Goal: Task Accomplishment & Management: Manage account settings

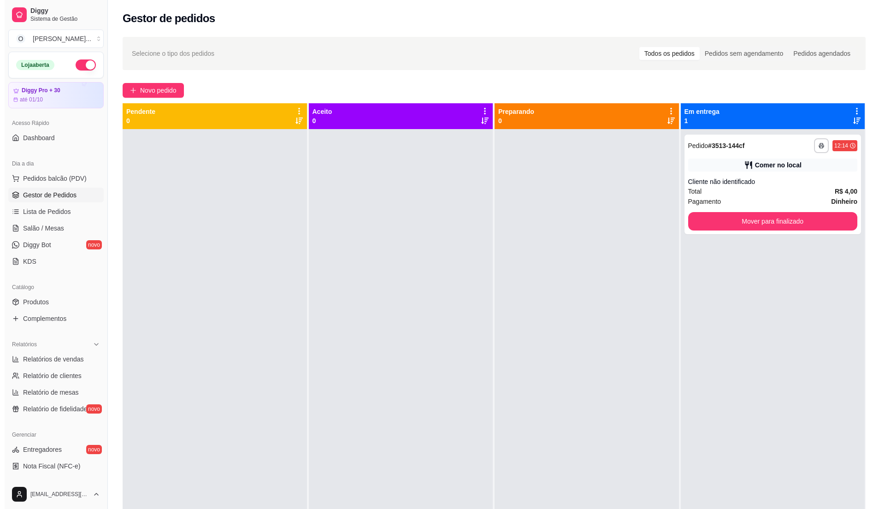
scroll to position [155, 0]
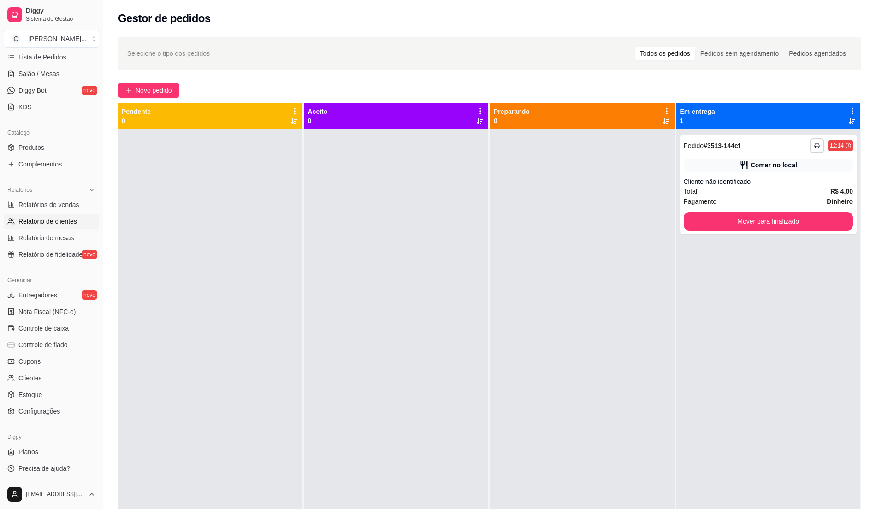
click at [71, 217] on span "Relatório de clientes" at bounding box center [47, 221] width 59 height 9
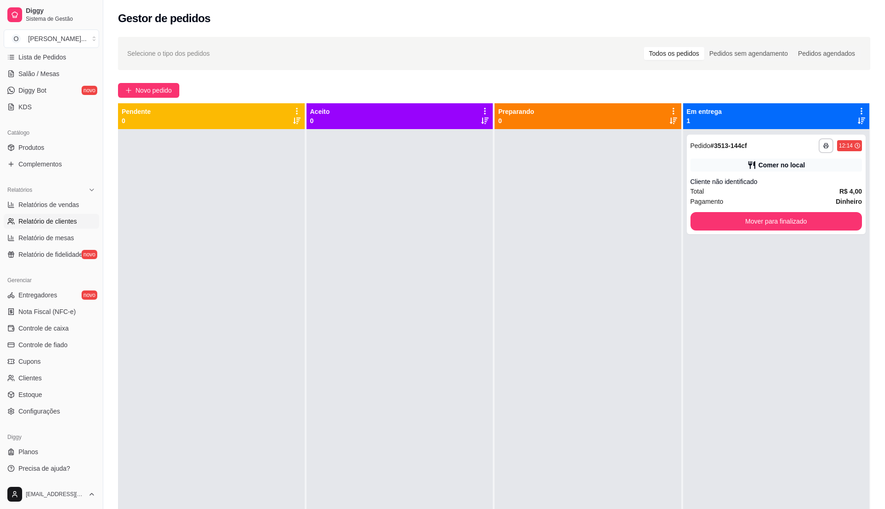
select select "30"
select select "HIGHEST_TOTAL_SPENT_WITH_ORDERS"
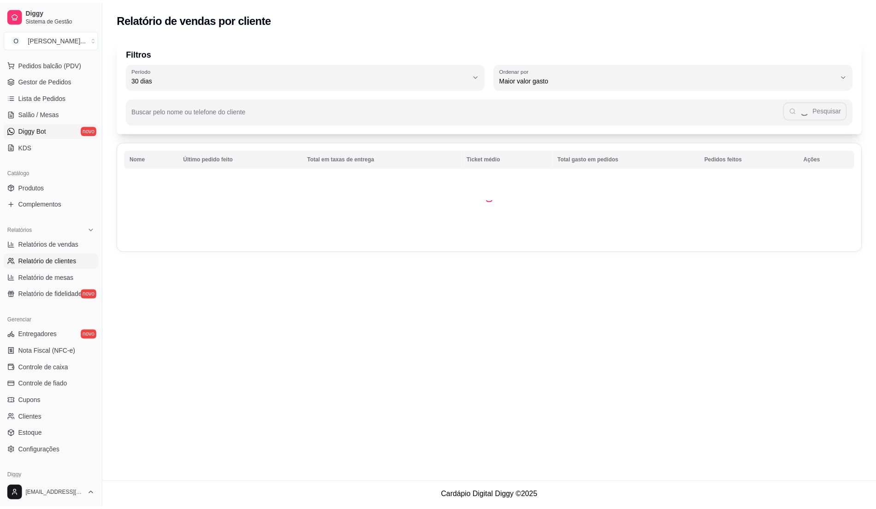
scroll to position [93, 0]
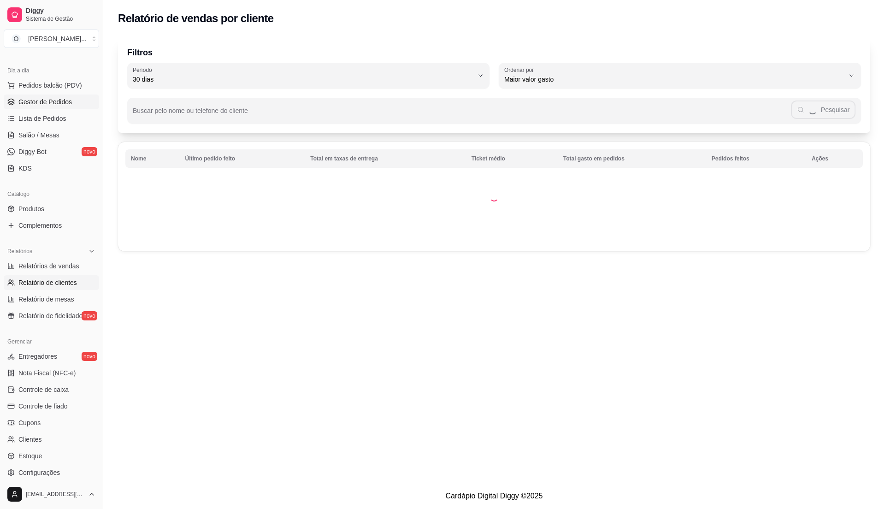
click at [73, 104] on link "Gestor de Pedidos" at bounding box center [51, 102] width 95 height 15
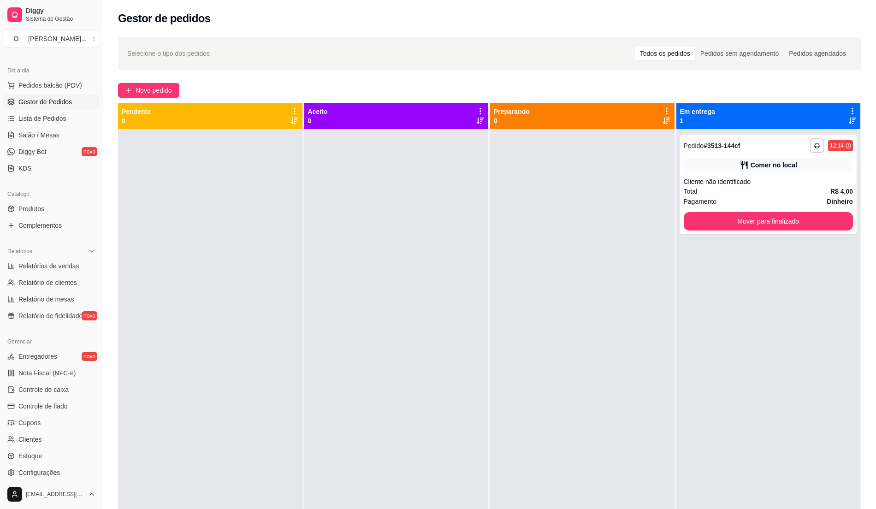
click at [344, 308] on div at bounding box center [396, 383] width 184 height 509
click at [75, 87] on span "Pedidos balcão (PDV)" at bounding box center [50, 85] width 64 height 9
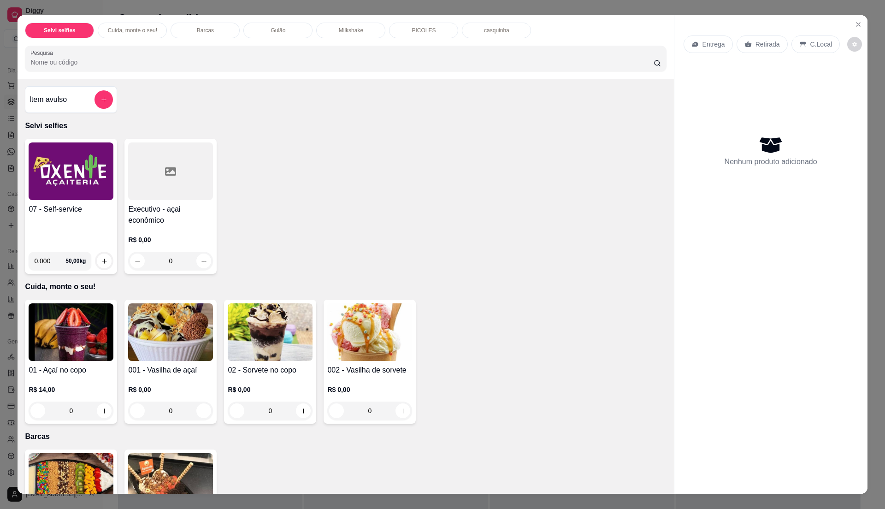
click at [42, 203] on div "07 - Self-service 0.000 50,00 kg" at bounding box center [71, 206] width 92 height 135
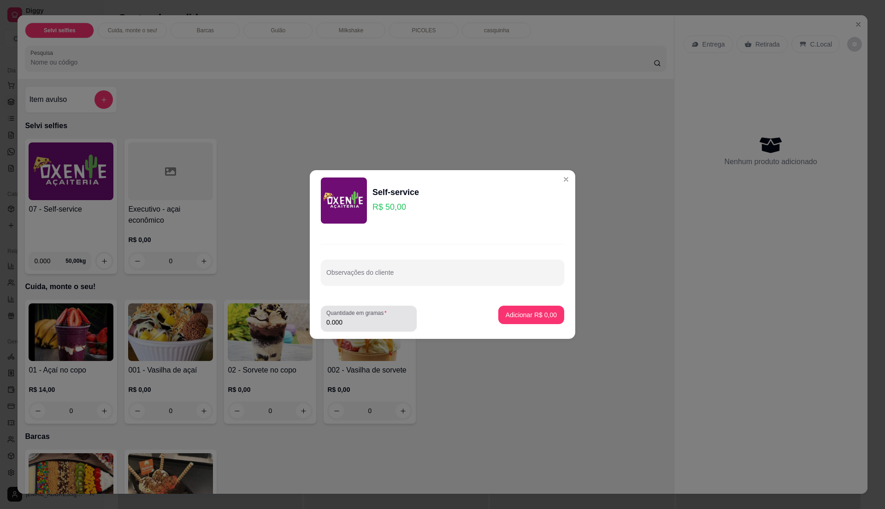
click at [343, 326] on input "0.000" at bounding box center [368, 322] width 85 height 9
click at [358, 318] on input "0" at bounding box center [368, 322] width 85 height 9
type input "0.26"
click at [536, 308] on button "Adicionar R$ 13,00" at bounding box center [530, 315] width 68 height 18
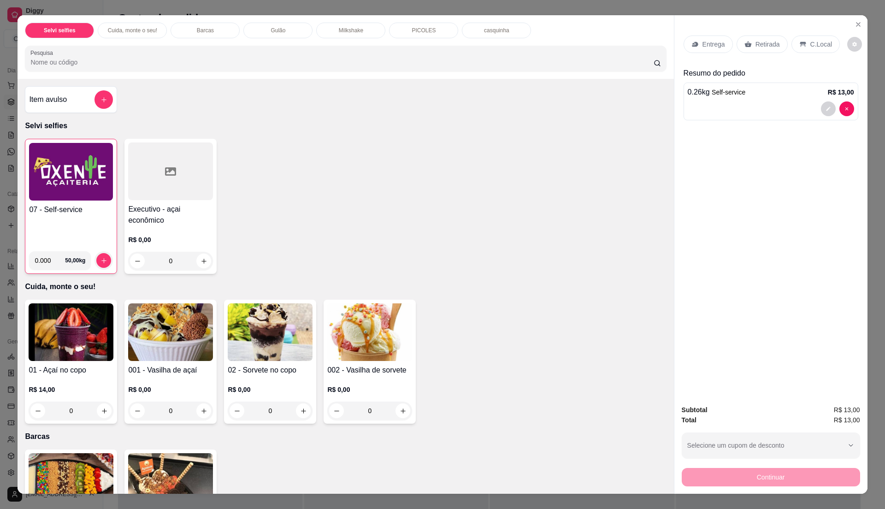
click at [811, 41] on p "C.Local" at bounding box center [822, 44] width 22 height 9
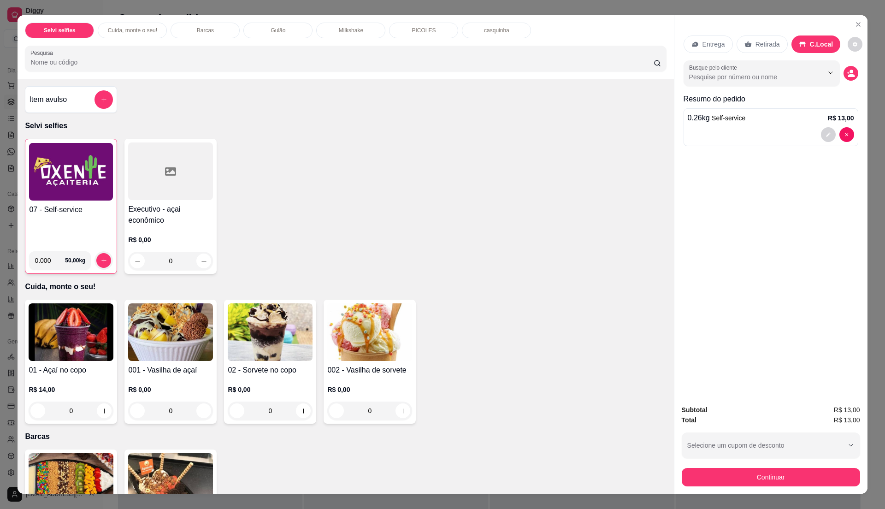
click at [73, 229] on div "07 - Self-service" at bounding box center [71, 224] width 84 height 40
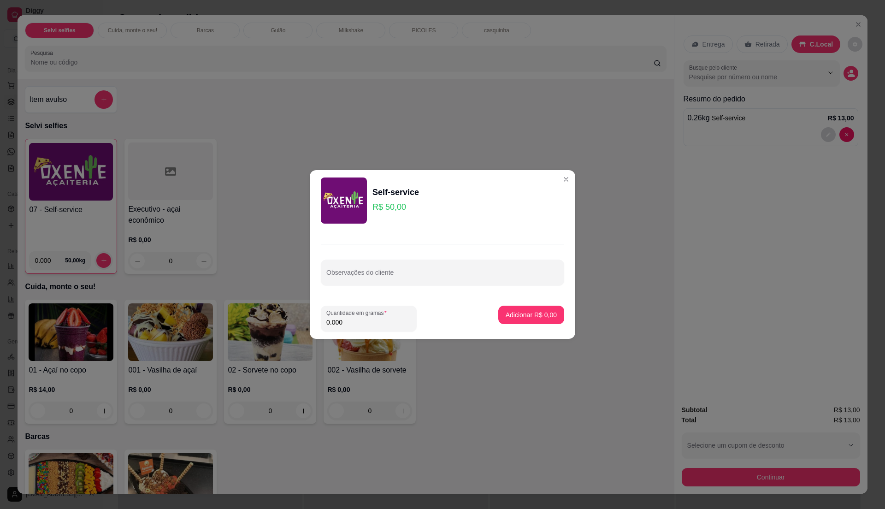
click at [366, 321] on input "0.000" at bounding box center [368, 322] width 85 height 9
type input "0.23"
click at [535, 318] on p "Adicionar R$ 11,50" at bounding box center [529, 314] width 55 height 9
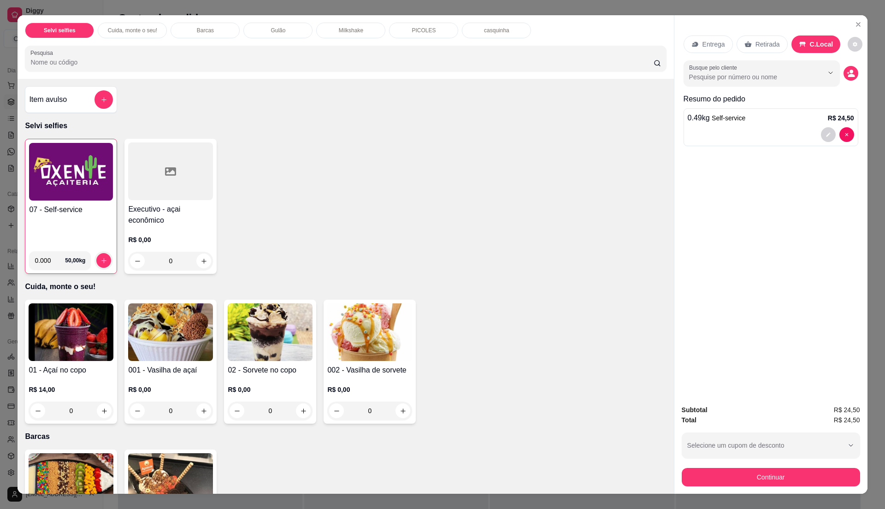
click at [25, 214] on div "07 - Self-service 0.000 50,00 kg" at bounding box center [71, 206] width 92 height 135
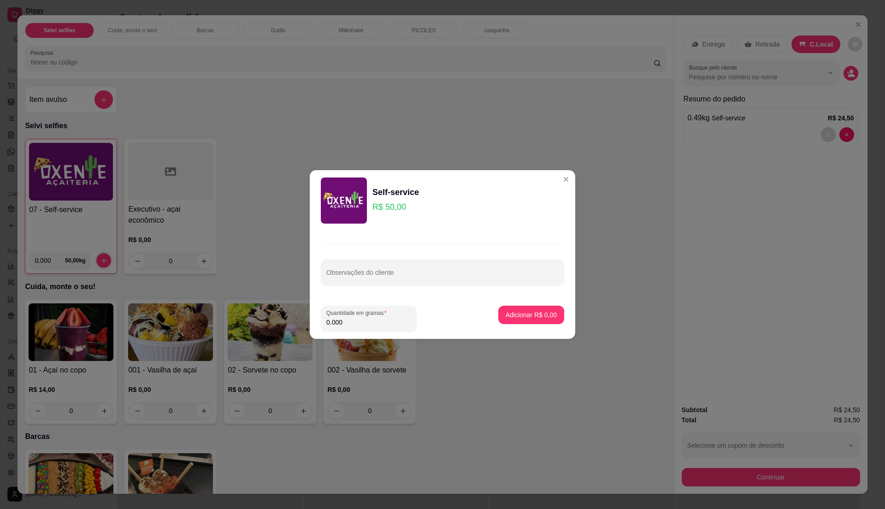
click at [362, 325] on input "0.000" at bounding box center [368, 322] width 85 height 9
click at [362, 325] on input "0" at bounding box center [368, 322] width 85 height 9
type input "0.235"
click at [524, 315] on p "Adicionar R$ 11,75" at bounding box center [529, 314] width 53 height 9
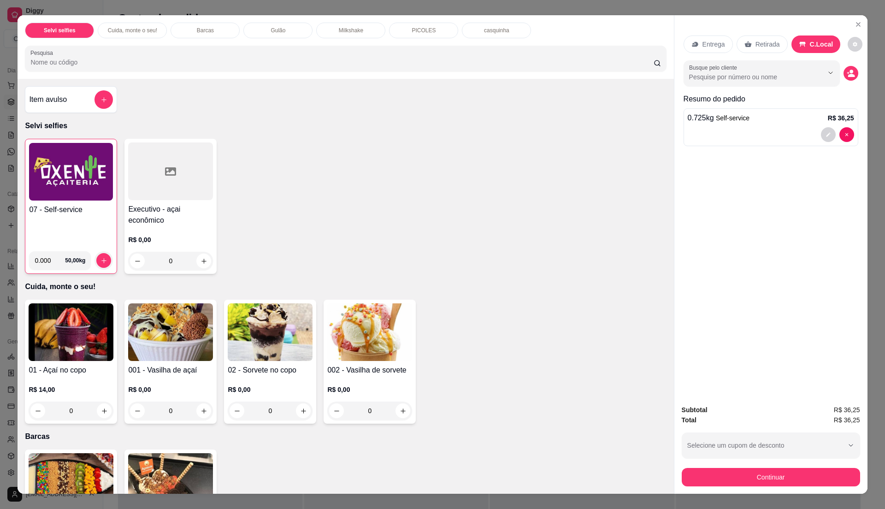
click at [735, 487] on div "Subtotal R$ 36,25 Total R$ 36,25 Selecione um cupom de desconto Selecione um cu…" at bounding box center [771, 446] width 193 height 96
click at [781, 478] on button "Continuar" at bounding box center [770, 477] width 173 height 18
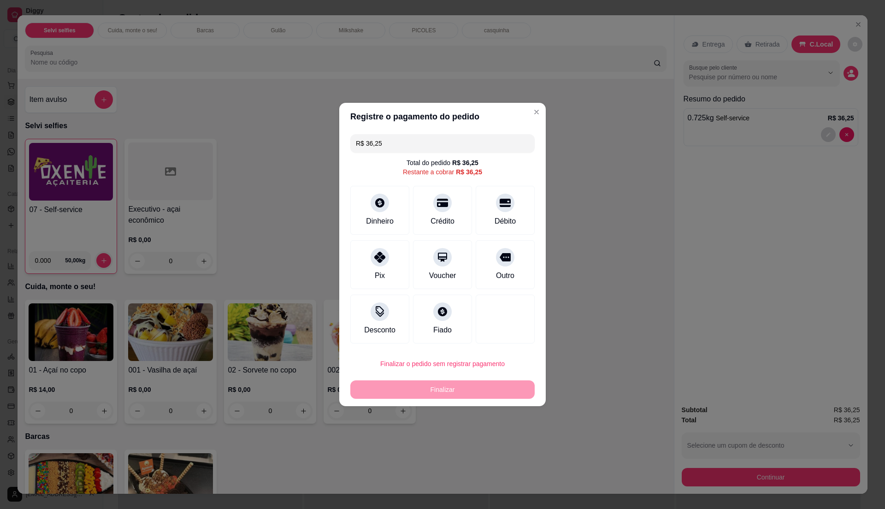
click at [409, 142] on input "R$ 36,25" at bounding box center [442, 143] width 173 height 18
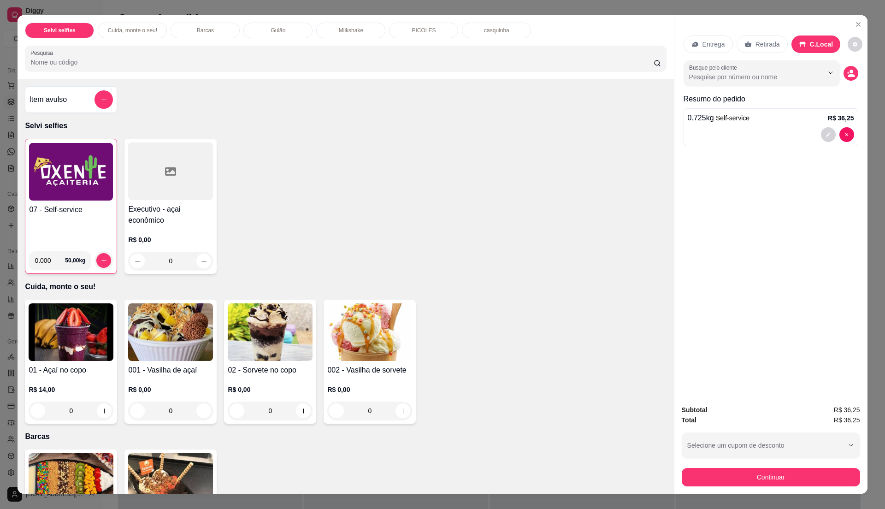
click at [69, 108] on div "Item avulso" at bounding box center [71, 99] width 84 height 18
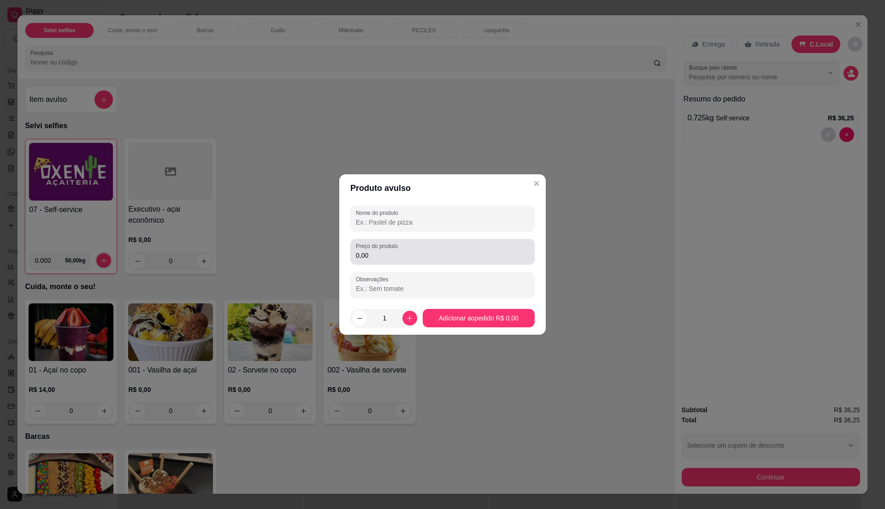
click at [403, 264] on div "Preço do produto 0,00" at bounding box center [442, 252] width 184 height 26
click at [404, 261] on div "0,00" at bounding box center [442, 252] width 173 height 18
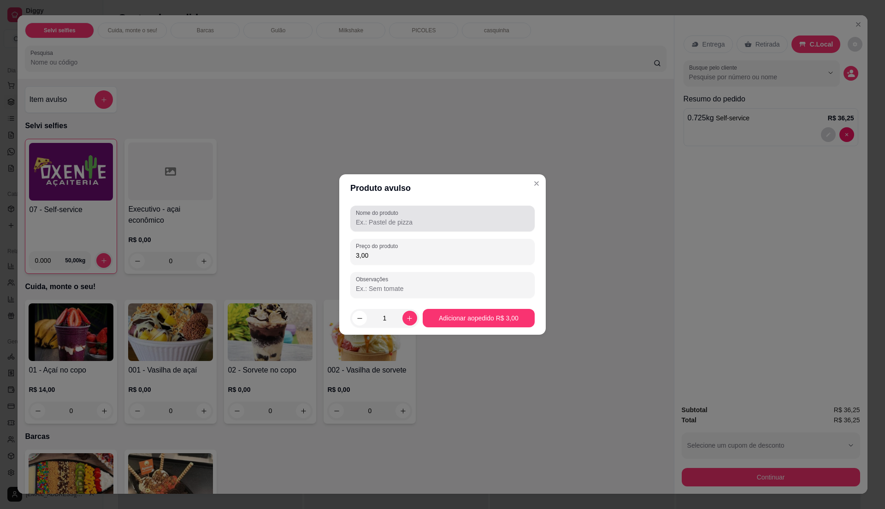
type input "3,00"
click at [427, 215] on div at bounding box center [442, 218] width 173 height 18
click at [417, 221] on input "sorvete" at bounding box center [442, 222] width 173 height 9
type input "s"
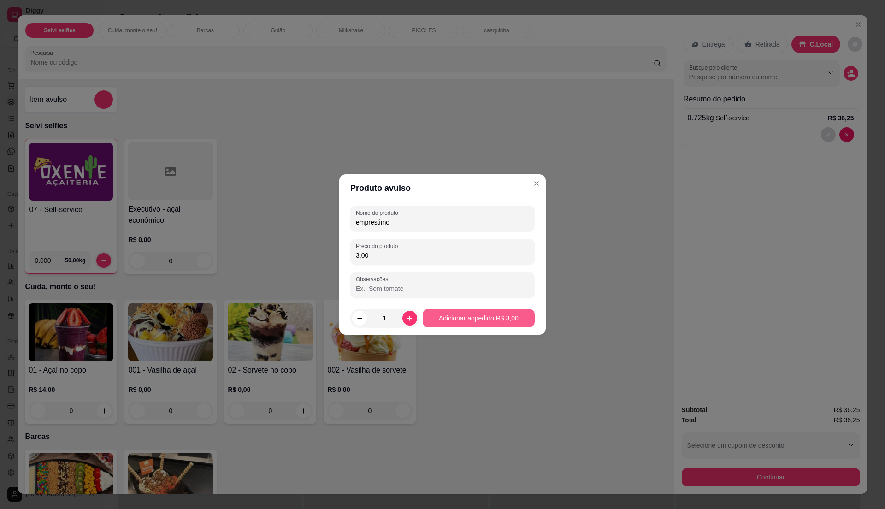
type input "emprestimo"
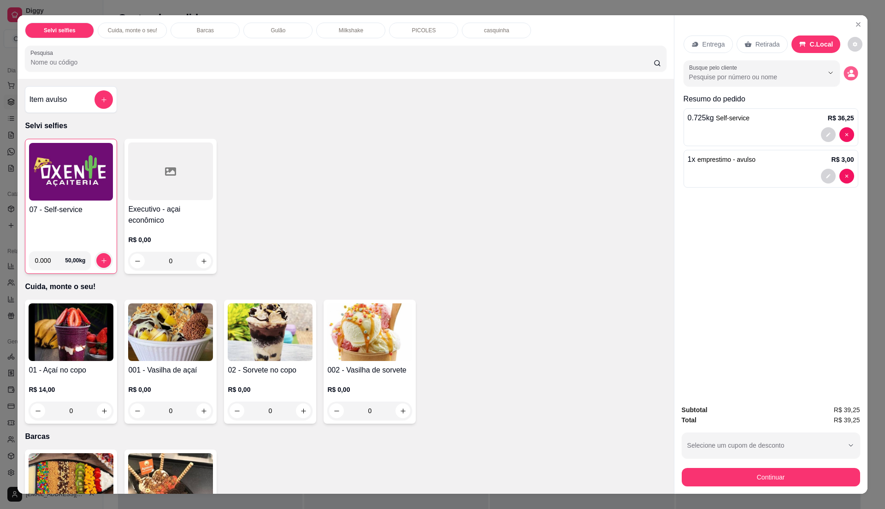
click at [847, 70] on icon "decrease-product-quantity" at bounding box center [851, 73] width 8 height 8
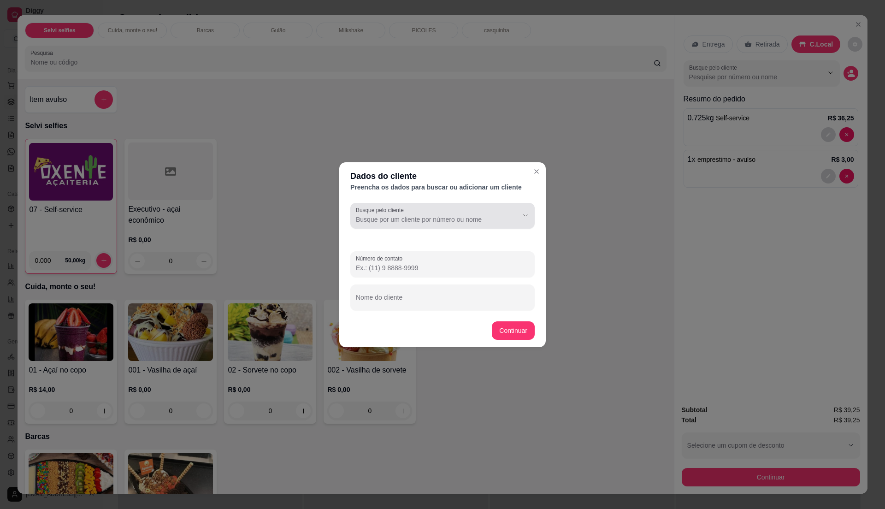
click at [464, 214] on div at bounding box center [442, 216] width 173 height 18
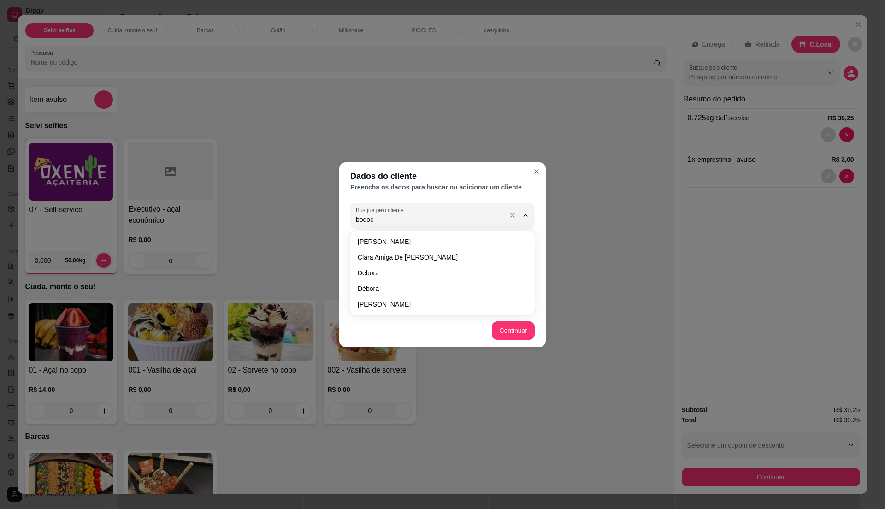
type input "bodoco"
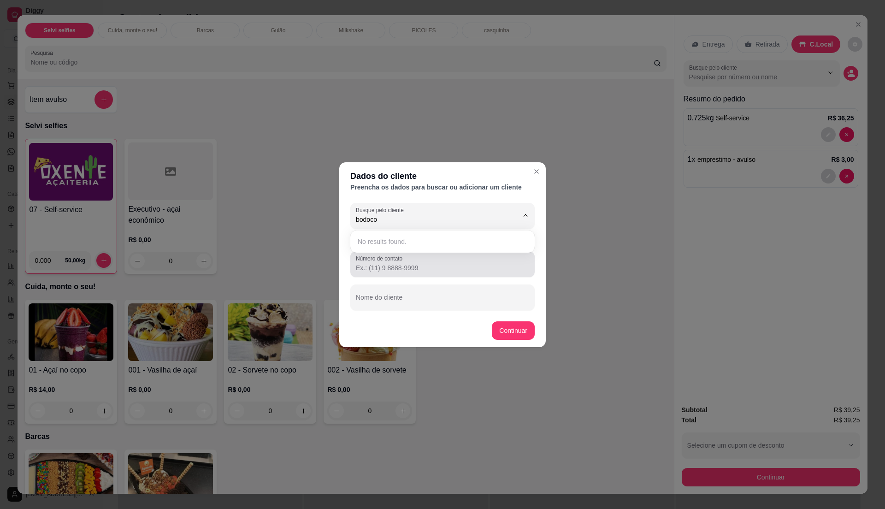
click at [441, 266] on input "Número de contato" at bounding box center [442, 267] width 173 height 9
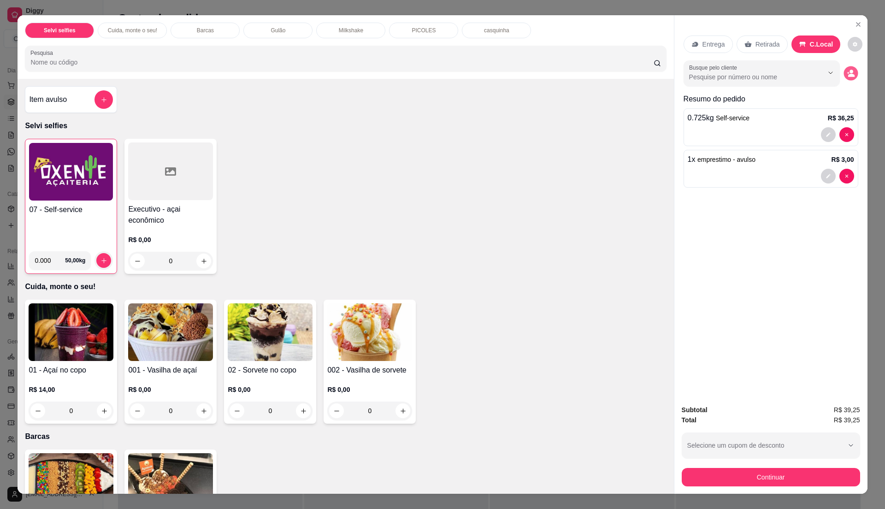
click at [848, 73] on icon "decrease-product-quantity" at bounding box center [851, 73] width 8 height 8
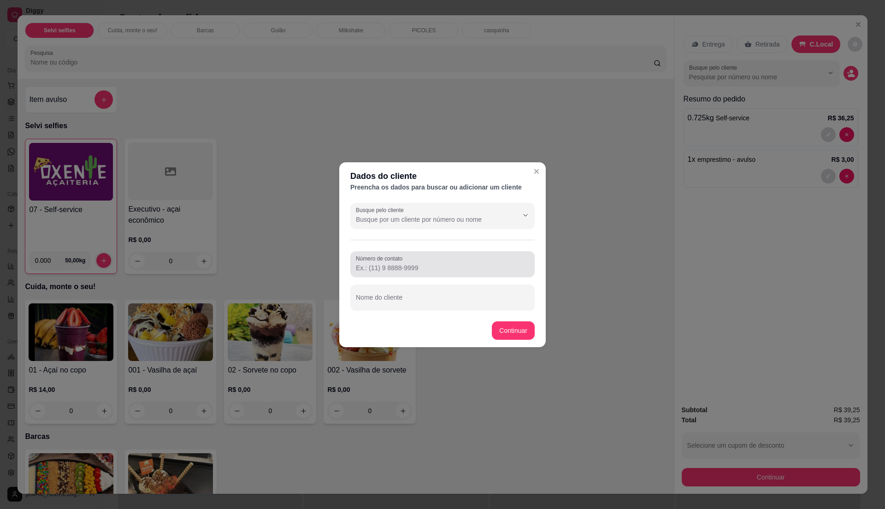
click at [430, 260] on div at bounding box center [442, 264] width 173 height 18
click at [449, 264] on input "Número de contato" at bounding box center [442, 267] width 173 height 9
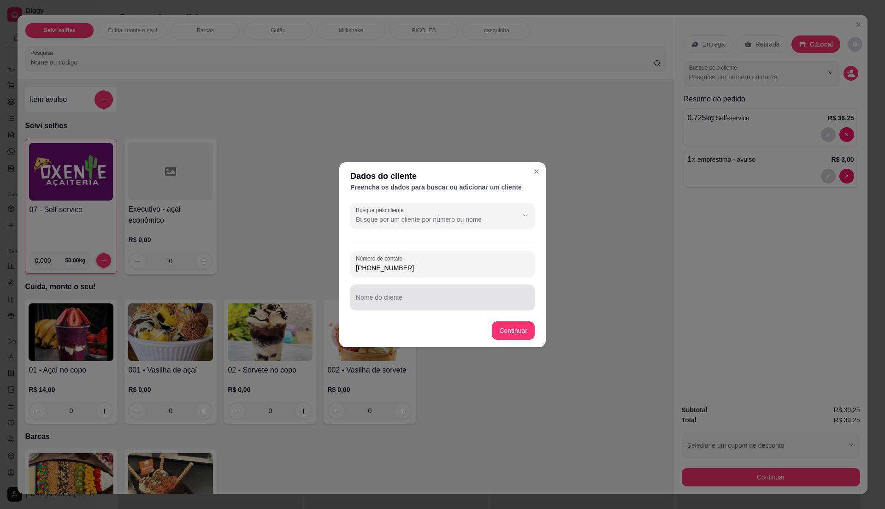
type input "[PHONE_NUMBER]"
click at [400, 297] on input "Nome do cliente" at bounding box center [442, 301] width 173 height 9
type input "bodoco"
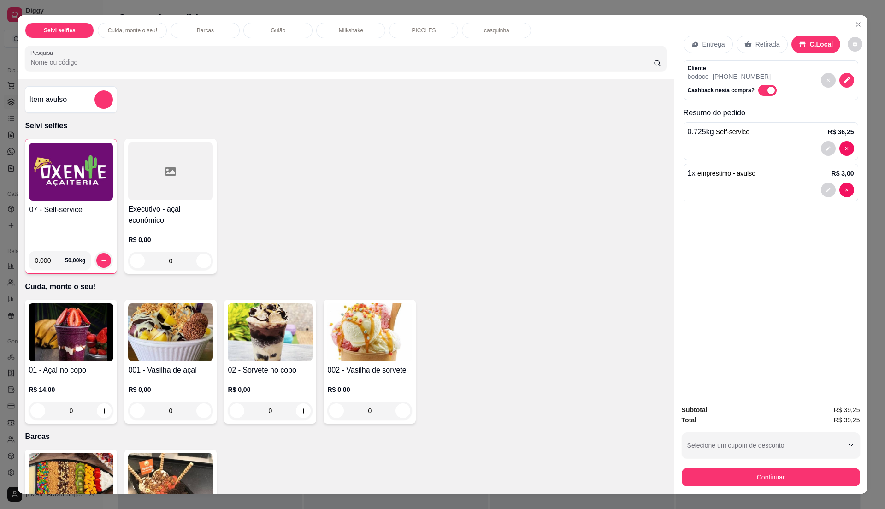
click at [547, 248] on div "07 - Self-service 0.000 50,00 kg Executivo - açai econômico R$ 0,00 0" at bounding box center [345, 206] width 641 height 135
click at [842, 472] on button "Continuar" at bounding box center [770, 477] width 173 height 18
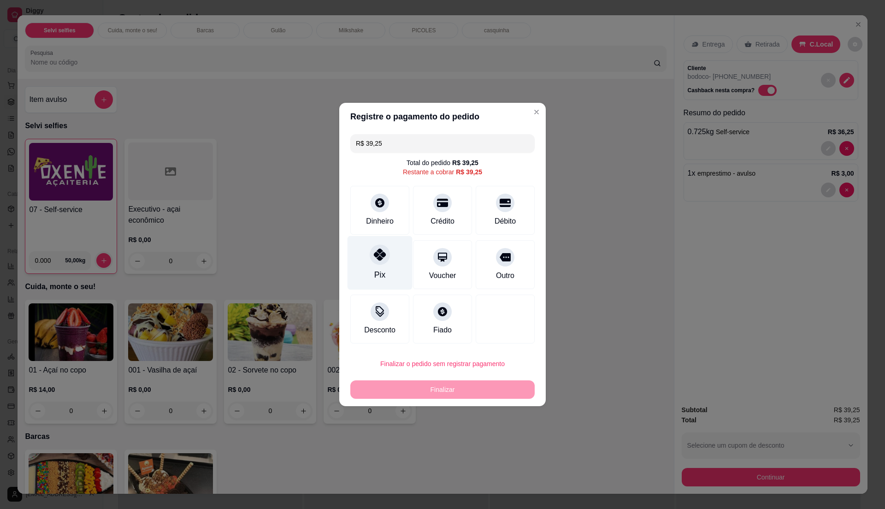
click at [374, 279] on div "Pix" at bounding box center [379, 275] width 11 height 12
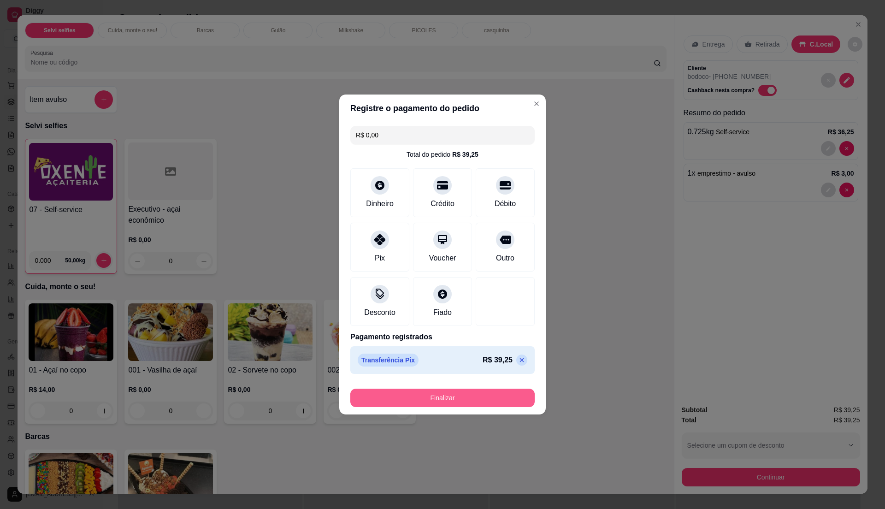
click at [443, 401] on button "Finalizar" at bounding box center [442, 398] width 184 height 18
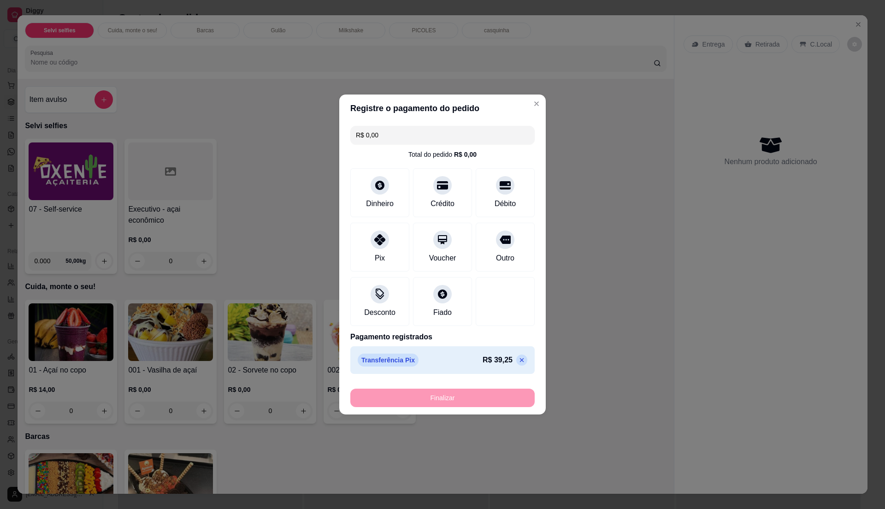
type input "-R$ 39,25"
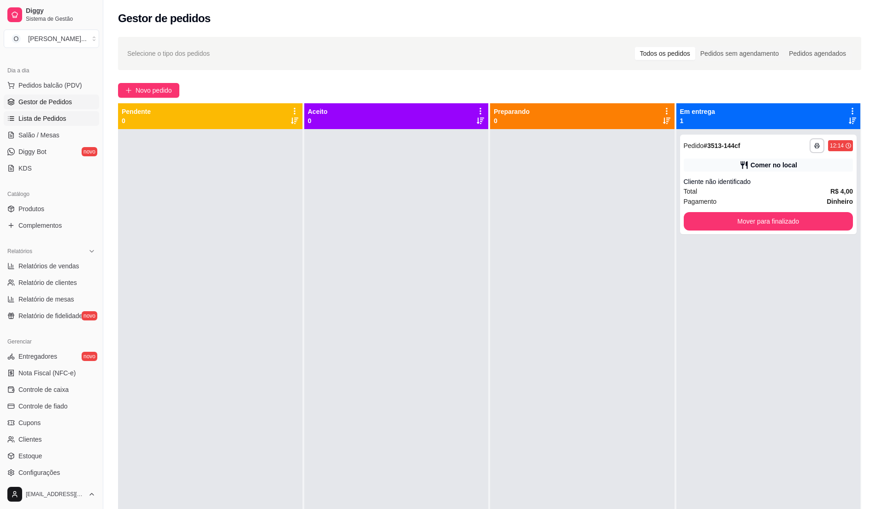
click at [41, 119] on span "Lista de Pedidos" at bounding box center [42, 118] width 48 height 9
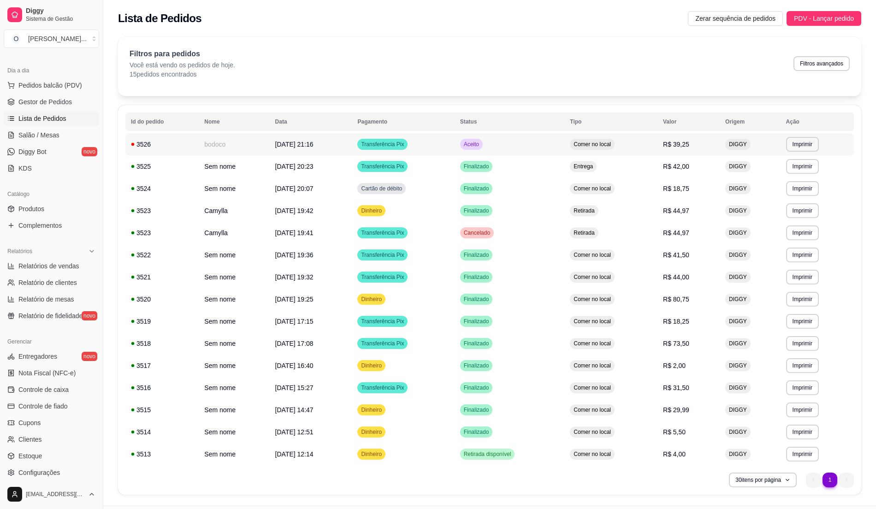
click at [549, 149] on td "Aceito" at bounding box center [510, 144] width 110 height 22
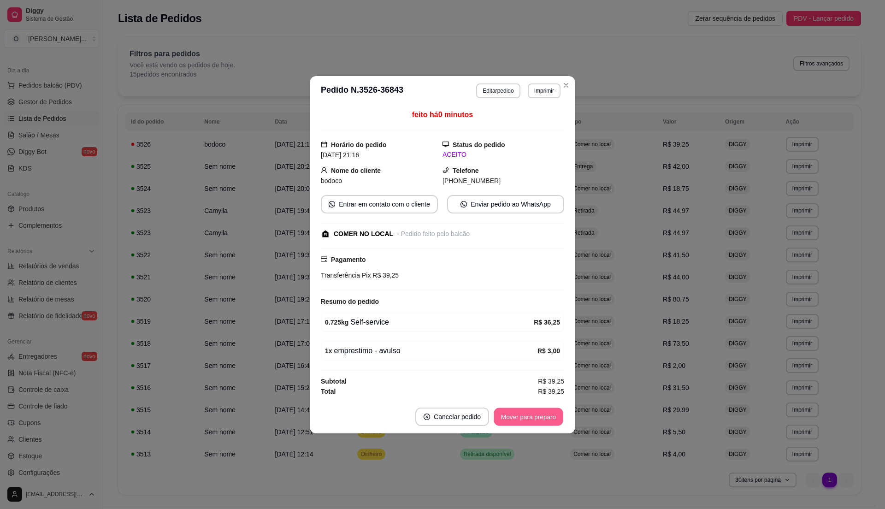
click at [520, 425] on button "Mover para preparo" at bounding box center [528, 417] width 69 height 18
click at [520, 425] on button "Mover para retirada disponível" at bounding box center [513, 417] width 99 height 18
click at [520, 425] on button "Mover para finalizado" at bounding box center [526, 417] width 74 height 18
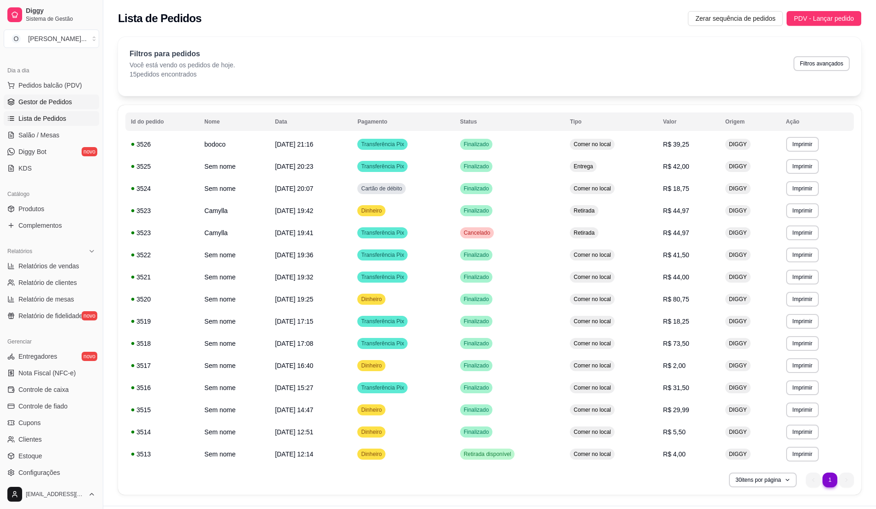
click at [53, 100] on span "Gestor de Pedidos" at bounding box center [44, 101] width 53 height 9
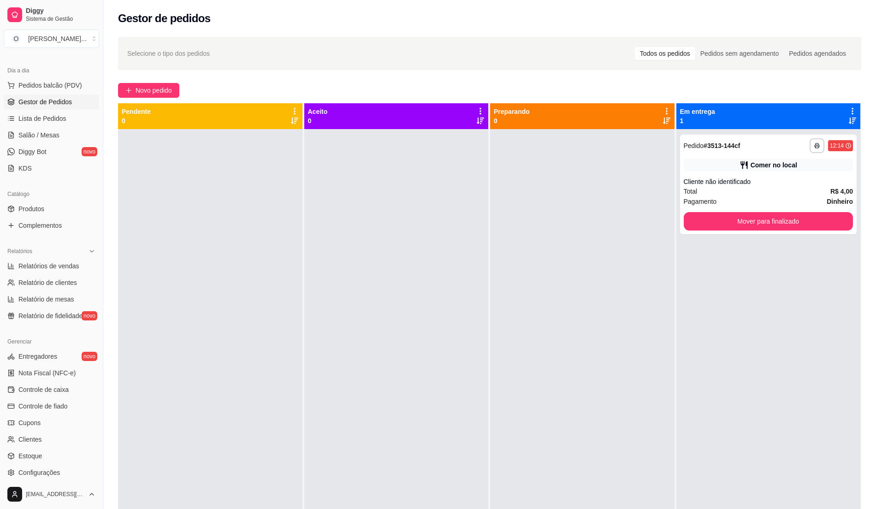
click at [476, 296] on div at bounding box center [396, 383] width 184 height 509
click at [80, 268] on link "Relatórios de vendas" at bounding box center [51, 266] width 95 height 15
select select "ALL"
select select "0"
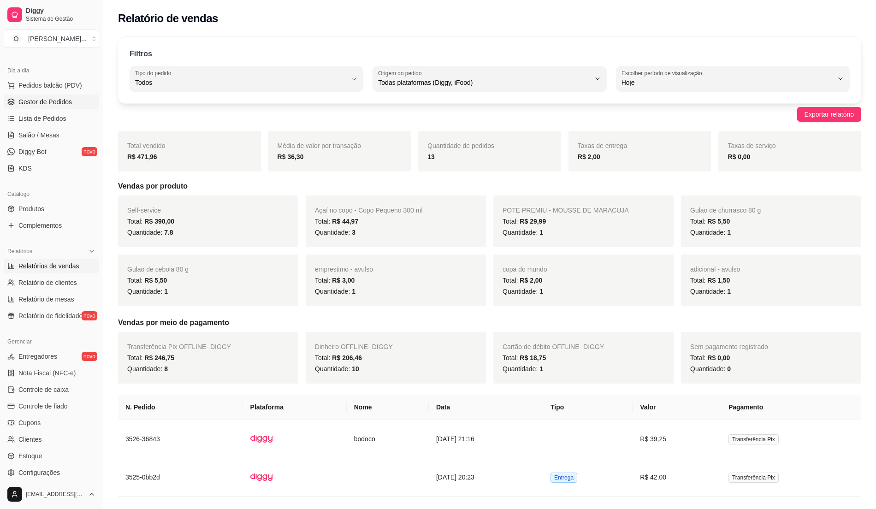
click at [73, 108] on link "Gestor de Pedidos" at bounding box center [51, 102] width 95 height 15
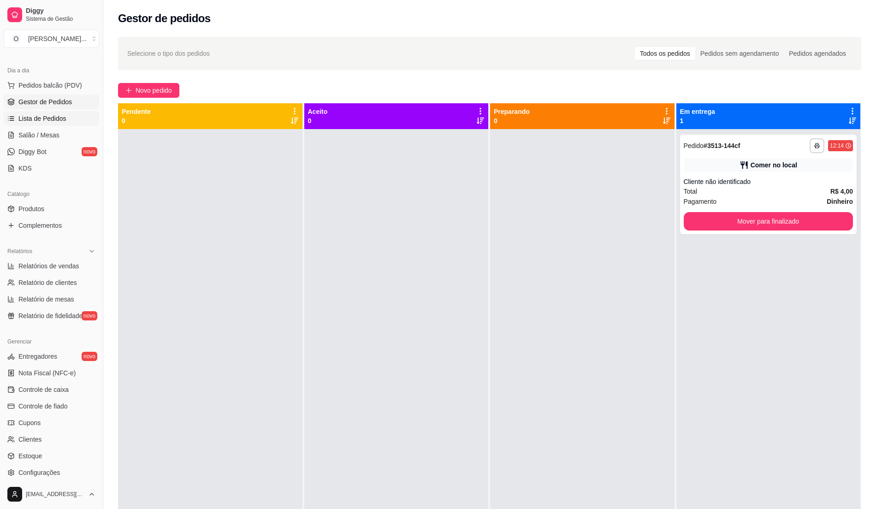
click at [56, 123] on span "Lista de Pedidos" at bounding box center [42, 118] width 48 height 9
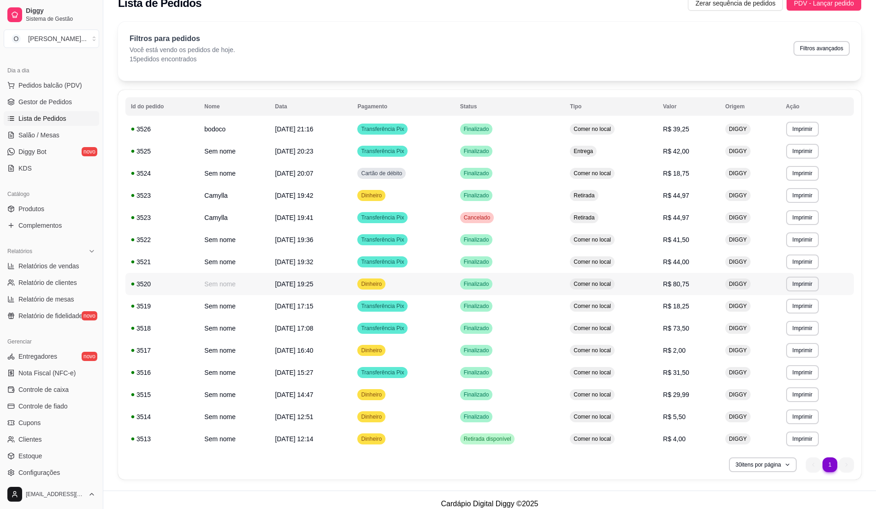
scroll to position [23, 0]
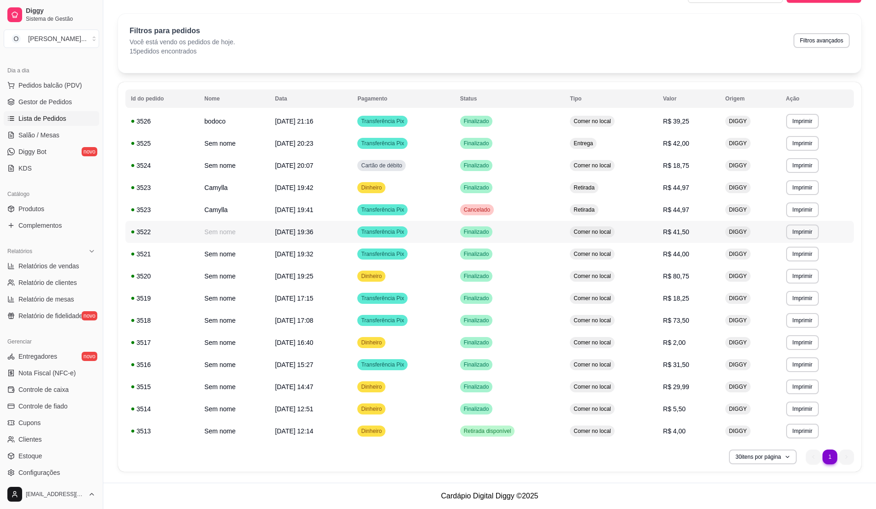
click at [641, 237] on td "Comer no local" at bounding box center [610, 232] width 93 height 22
click at [691, 328] on td "R$ 73,50" at bounding box center [689, 320] width 62 height 22
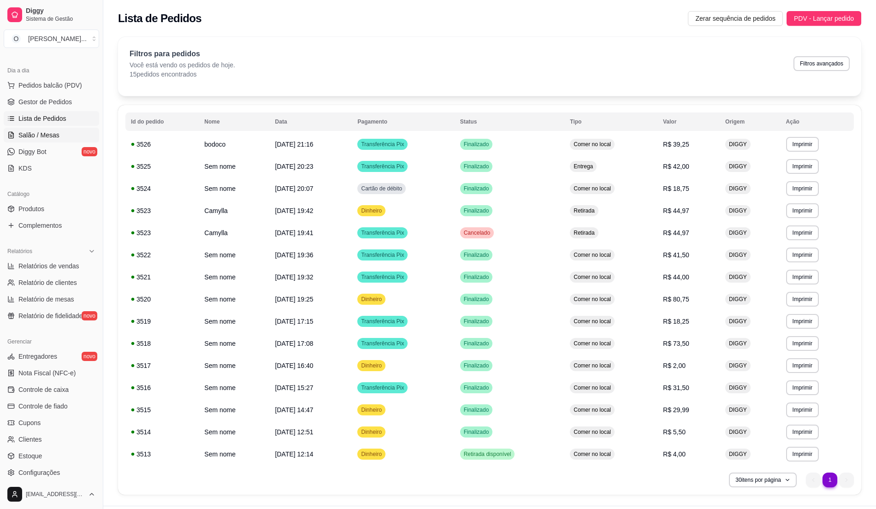
click at [58, 135] on link "Salão / Mesas" at bounding box center [51, 135] width 95 height 15
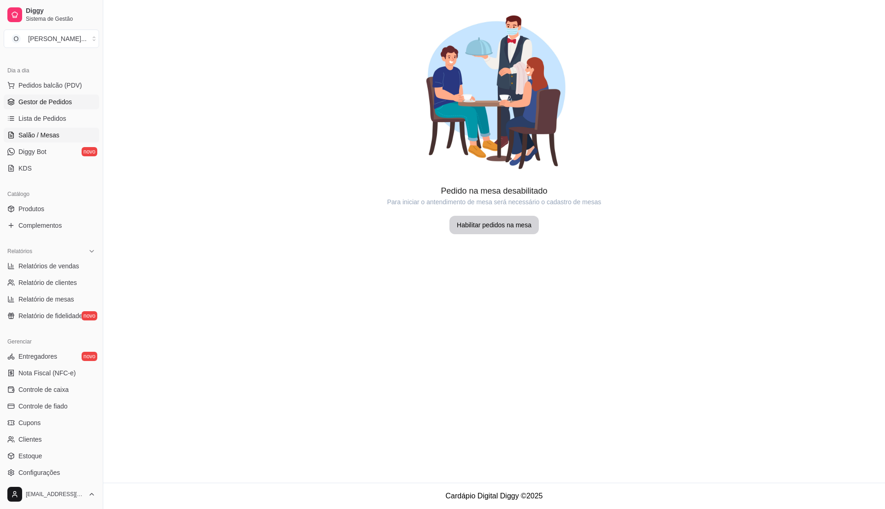
click at [64, 101] on span "Gestor de Pedidos" at bounding box center [44, 101] width 53 height 9
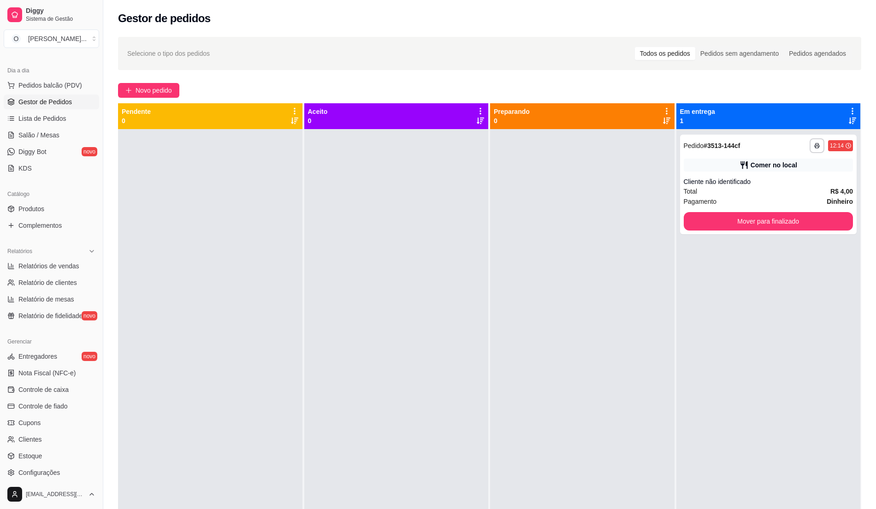
click at [490, 358] on div at bounding box center [582, 383] width 184 height 509
click at [506, 360] on div at bounding box center [582, 383] width 184 height 509
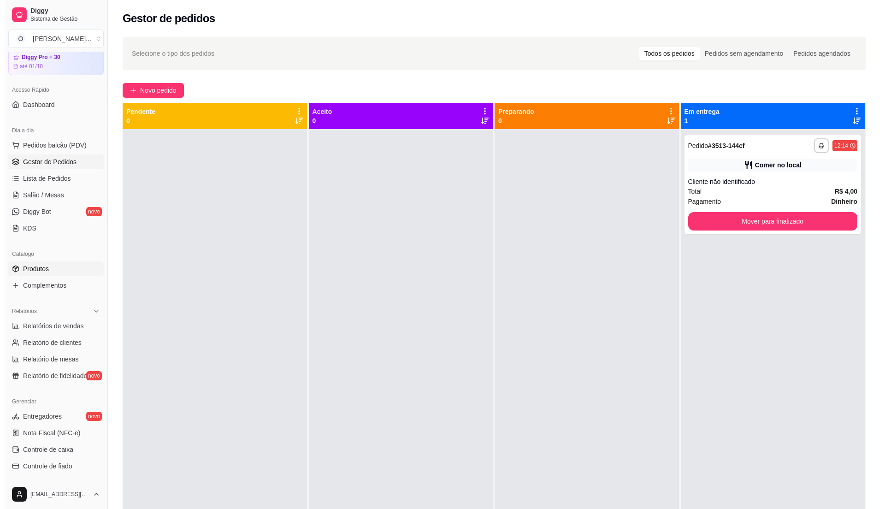
scroll to position [32, 0]
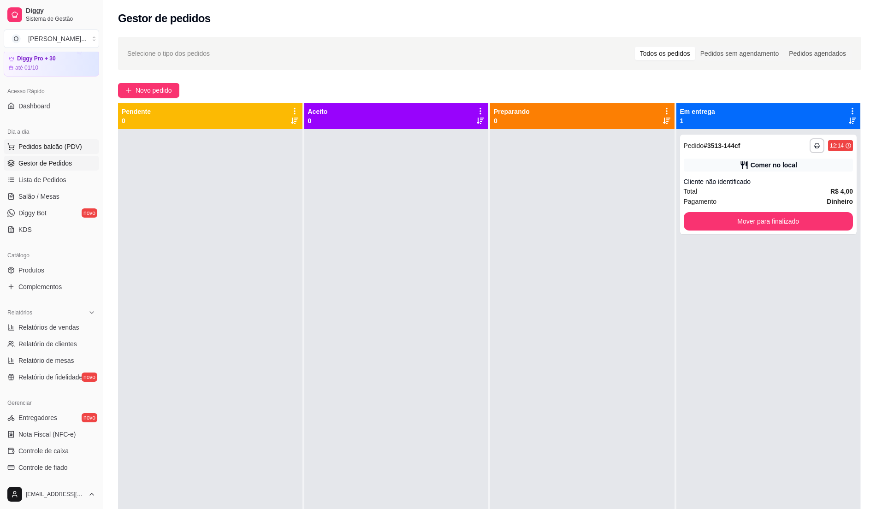
click at [65, 148] on span "Pedidos balcão (PDV)" at bounding box center [50, 146] width 64 height 9
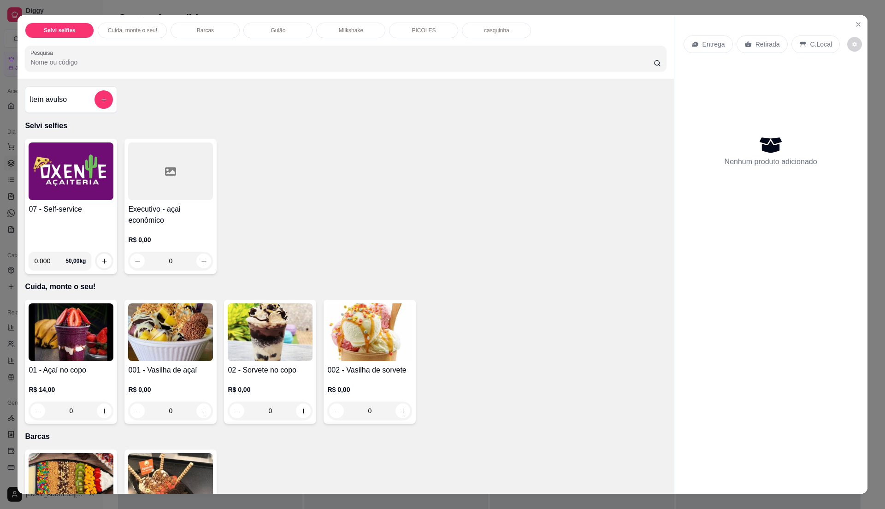
click at [82, 238] on div "07 - Self-service" at bounding box center [71, 224] width 85 height 41
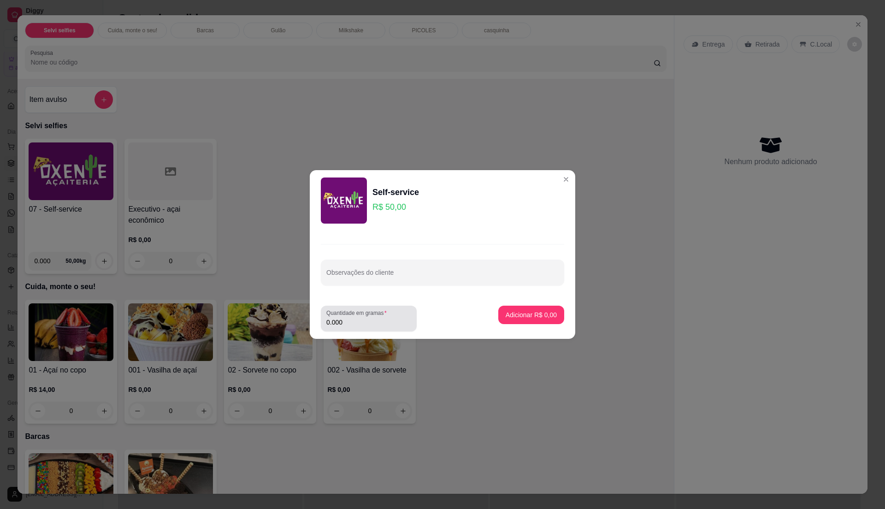
click at [368, 315] on label "Quantidade em gramas" at bounding box center [358, 313] width 64 height 8
click at [368, 318] on input "0.000" at bounding box center [368, 322] width 85 height 9
type input "0.295"
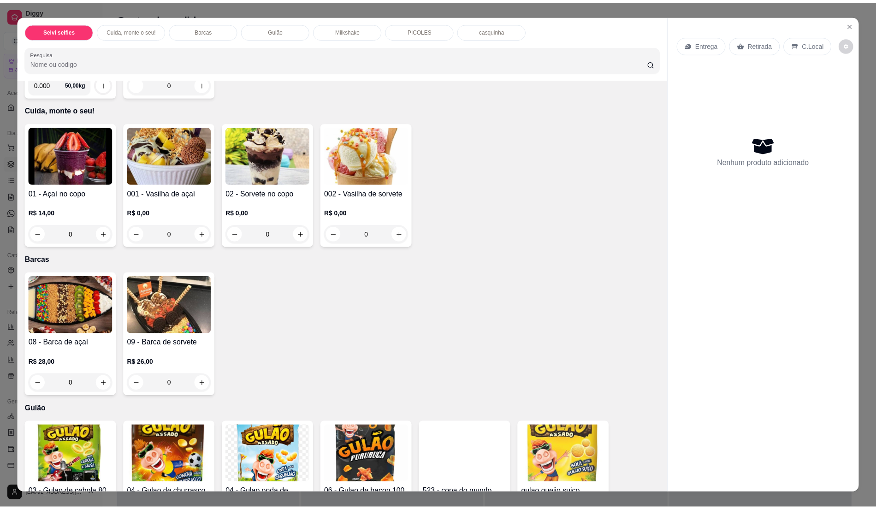
scroll to position [246, 0]
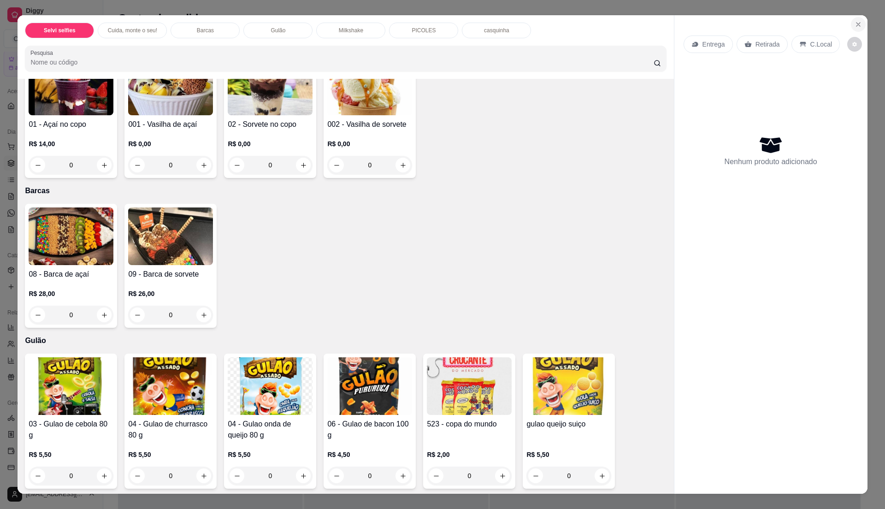
click at [851, 30] on button "Close" at bounding box center [858, 24] width 15 height 15
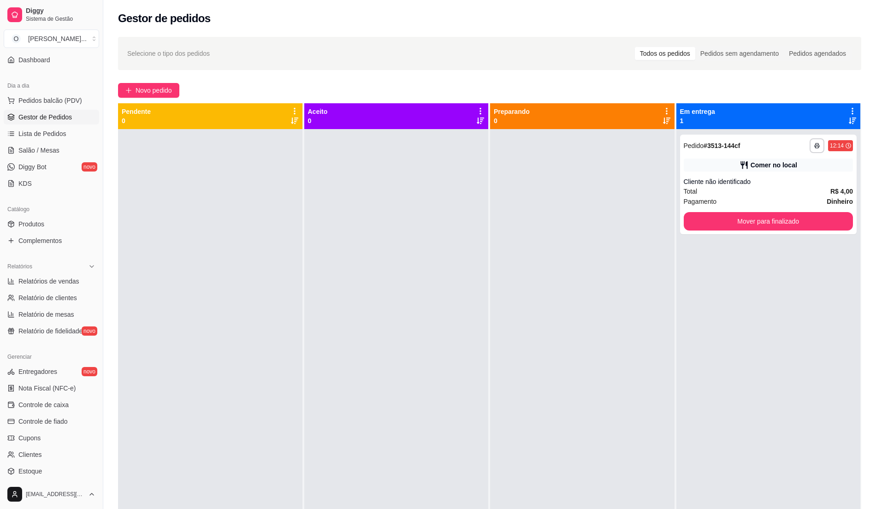
scroll to position [155, 0]
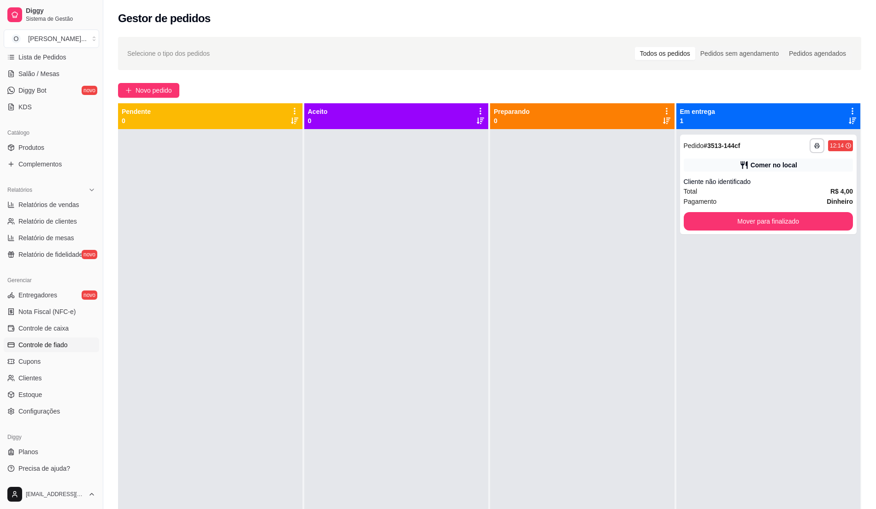
click at [68, 347] on link "Controle de fiado" at bounding box center [51, 345] width 95 height 15
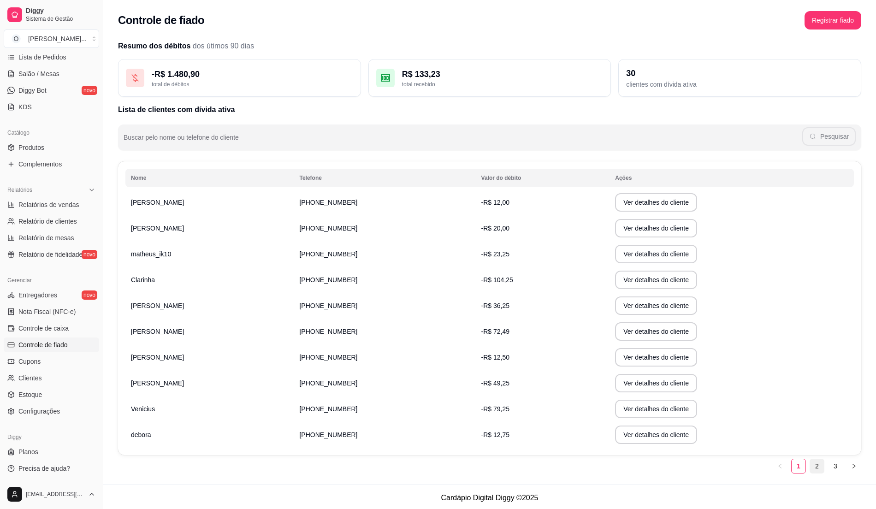
click at [817, 462] on link "2" at bounding box center [817, 466] width 14 height 14
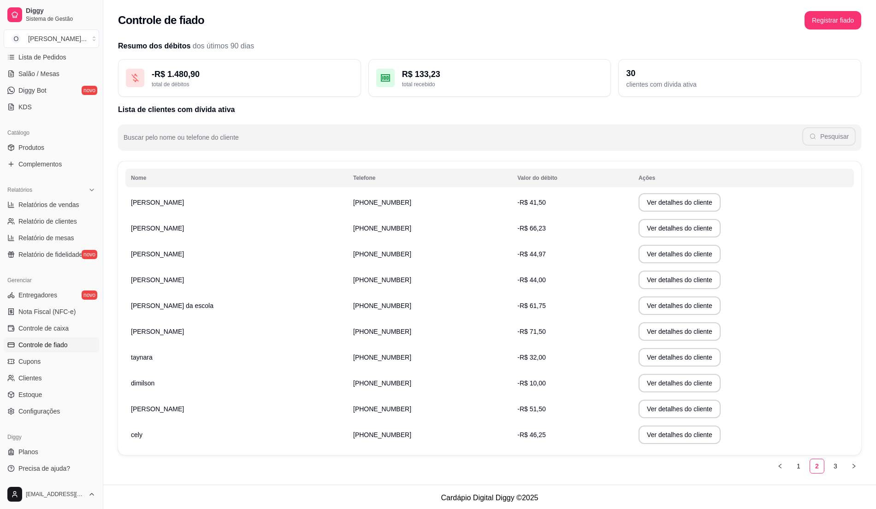
click at [524, 408] on td "-R$ 51,50" at bounding box center [572, 409] width 121 height 26
click at [639, 411] on button "Ver detalhes do cliente" at bounding box center [680, 409] width 82 height 18
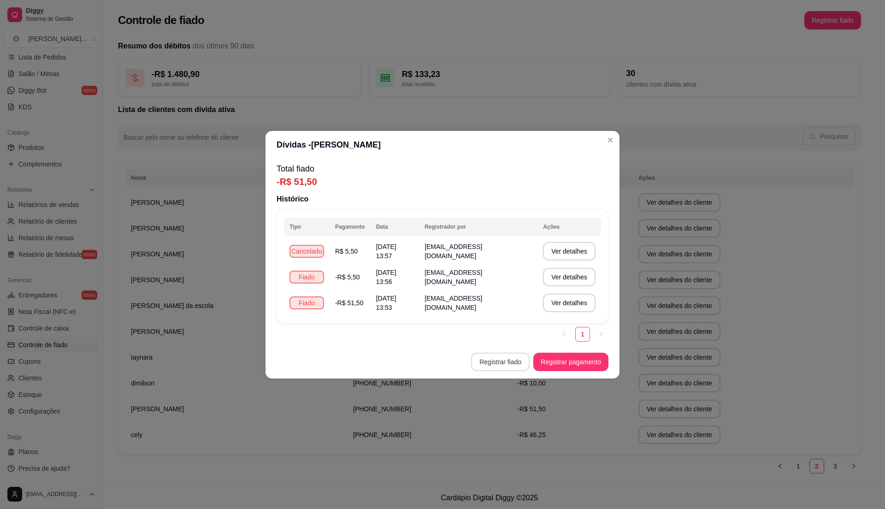
click at [514, 356] on button "Registrar fiado" at bounding box center [500, 362] width 59 height 18
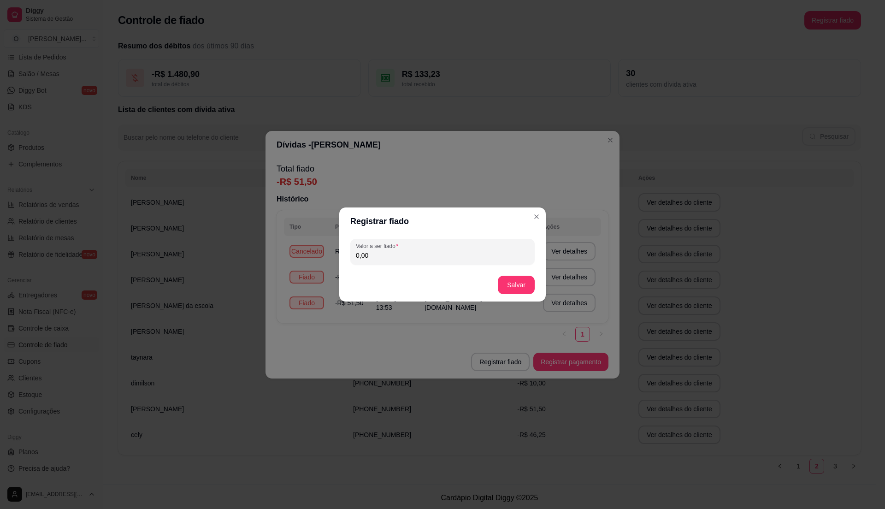
click at [430, 255] on input "0,00" at bounding box center [442, 255] width 173 height 9
type input "14,75"
click at [516, 280] on button "Salvar" at bounding box center [516, 285] width 37 height 18
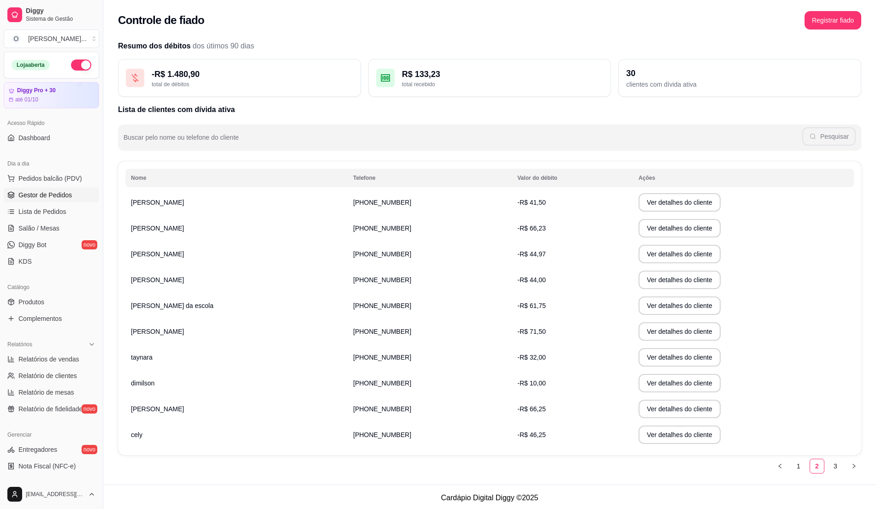
click at [78, 196] on link "Gestor de Pedidos" at bounding box center [51, 195] width 95 height 15
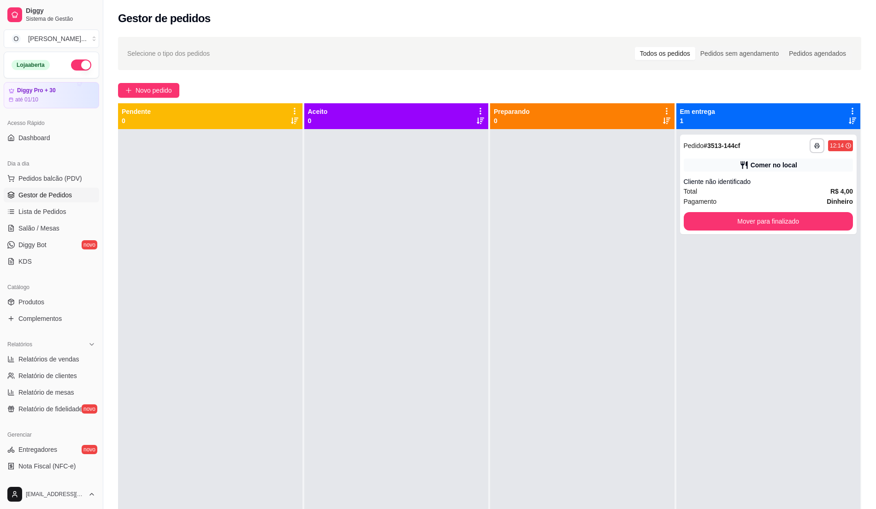
click at [74, 61] on button "button" at bounding box center [81, 64] width 20 height 11
